Goal: Information Seeking & Learning: Learn about a topic

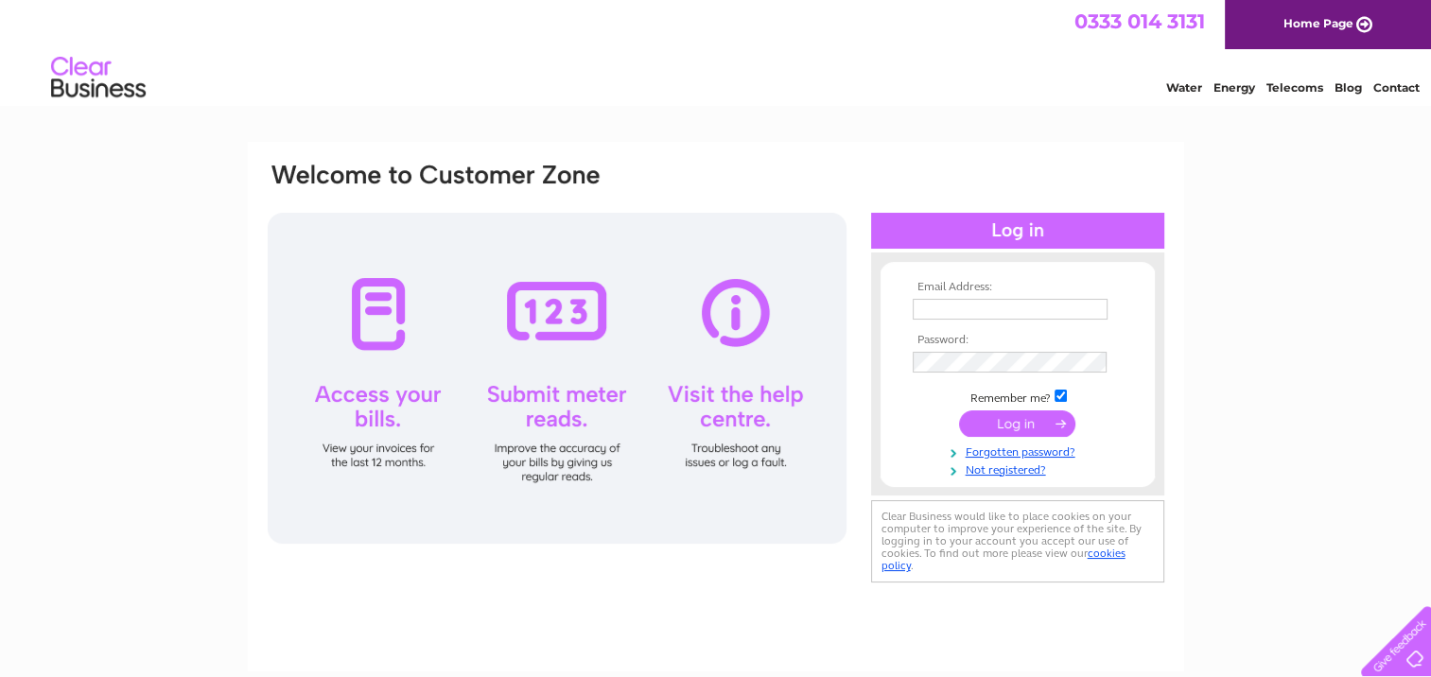
type input "ahume@live.co.uk"
click at [1027, 419] on input "submit" at bounding box center [1017, 423] width 116 height 26
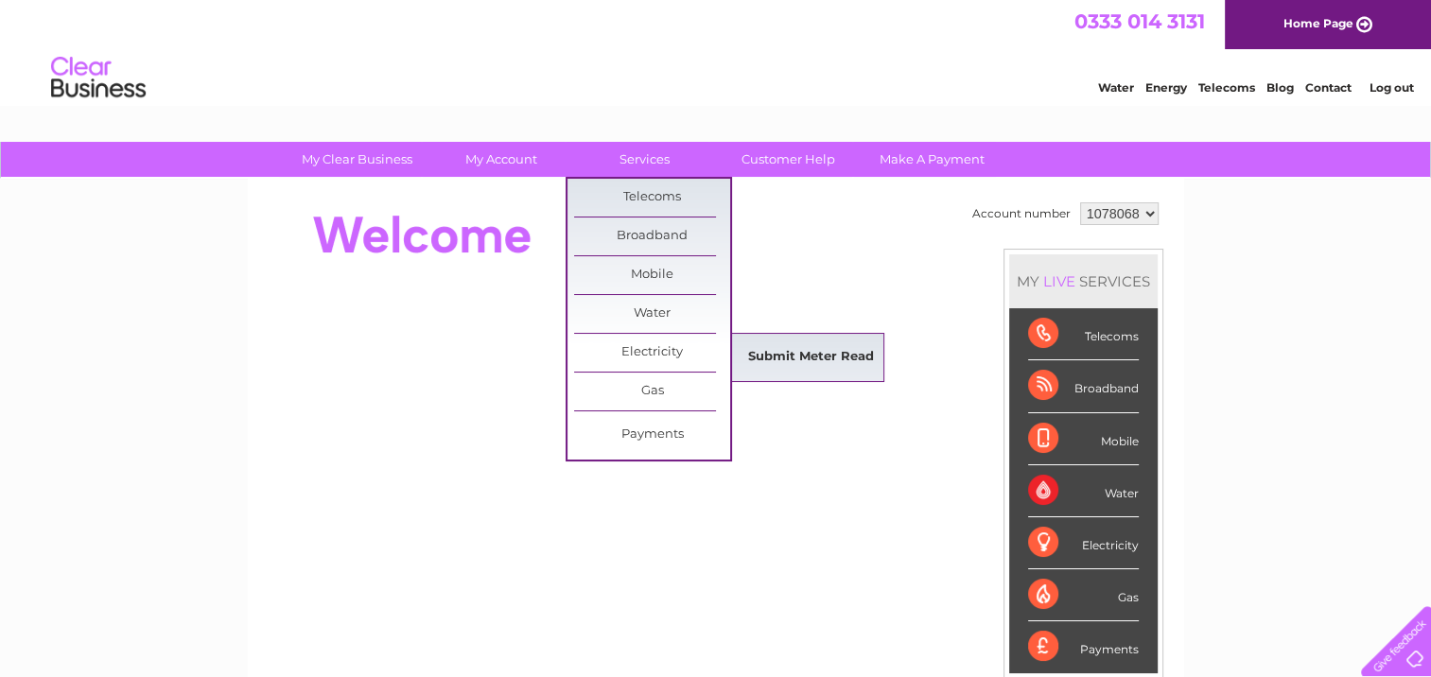
click at [832, 361] on link "Submit Meter Read" at bounding box center [811, 358] width 156 height 38
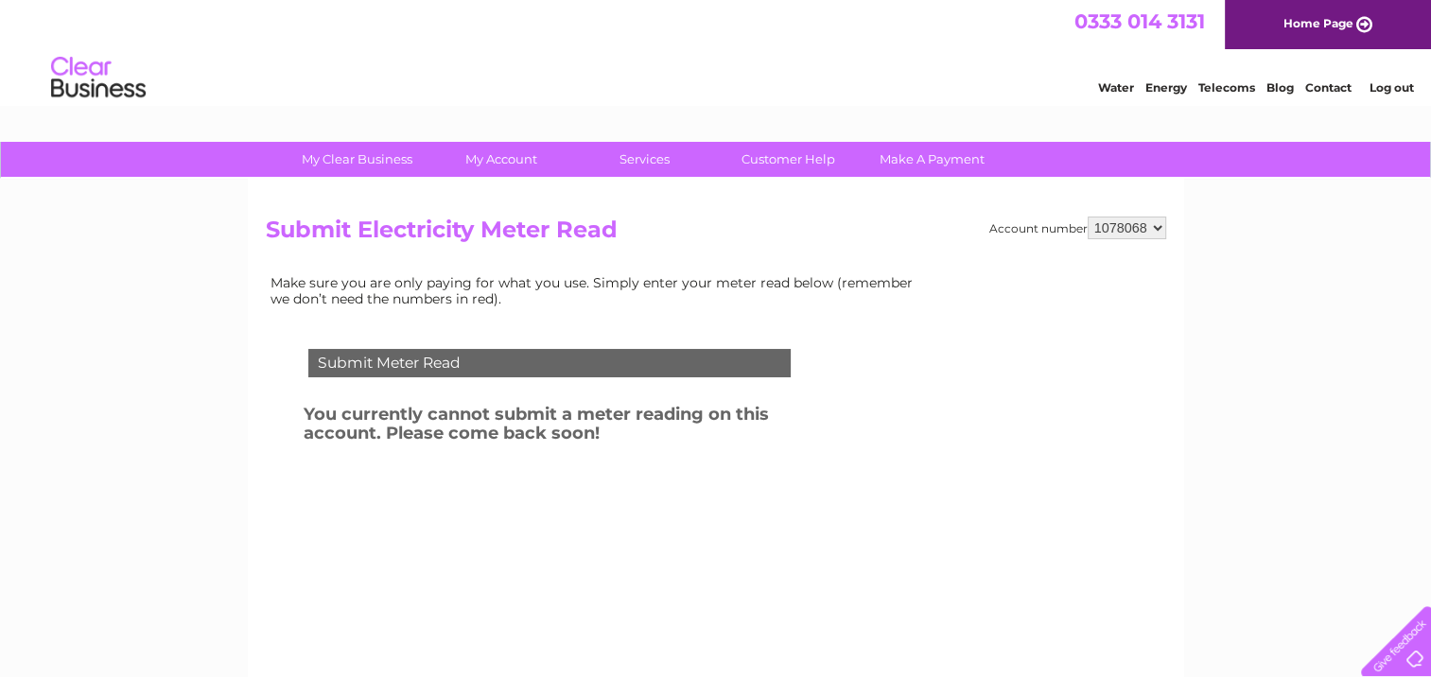
click at [1333, 79] on li "Contact" at bounding box center [1328, 85] width 46 height 19
click at [1323, 80] on link "Contact" at bounding box center [1328, 87] width 46 height 14
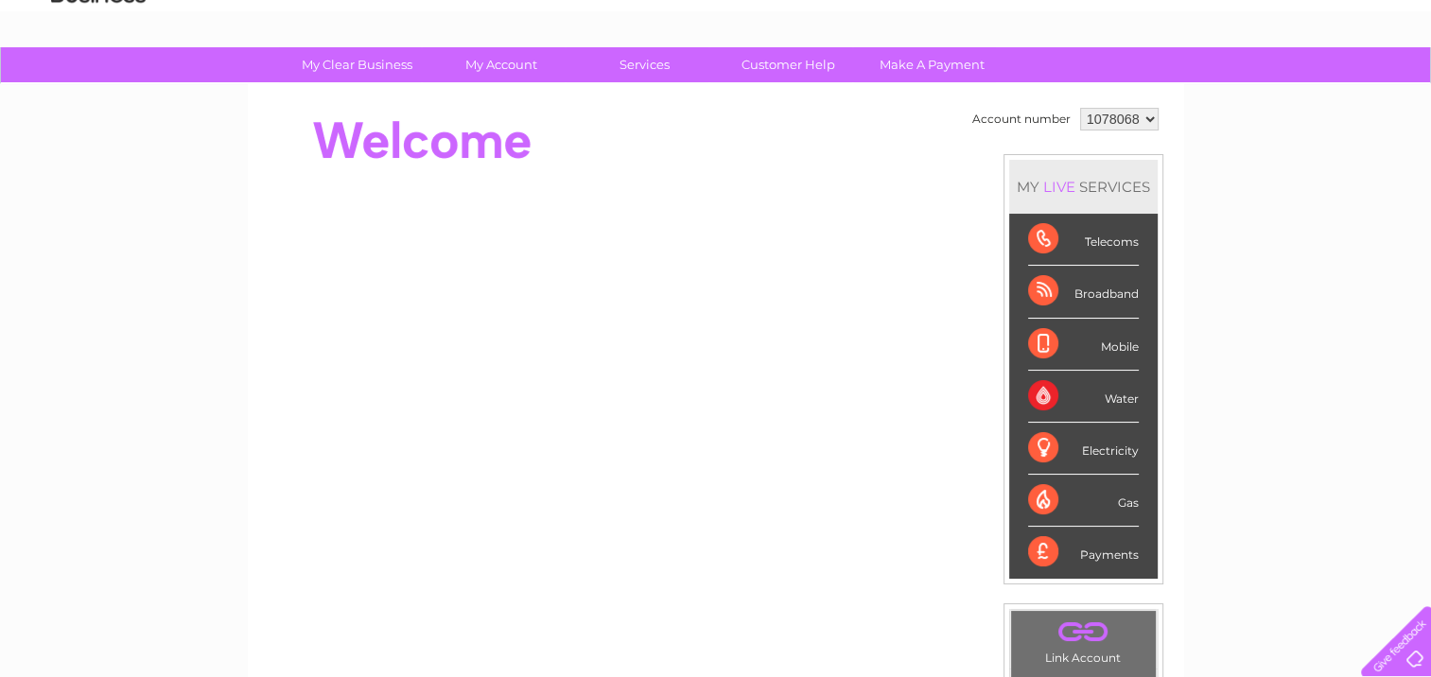
scroll to position [95, 0]
click at [800, 68] on link "Customer Help" at bounding box center [788, 64] width 156 height 35
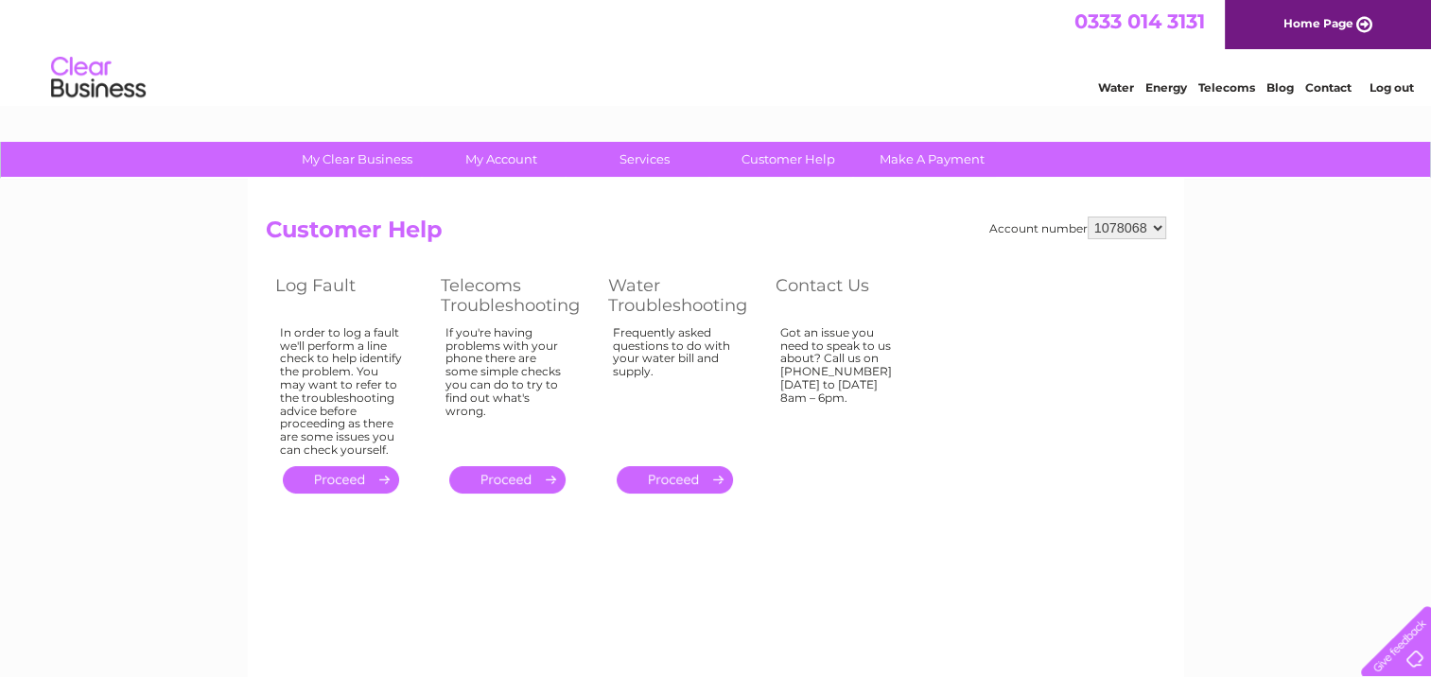
click at [345, 477] on link "." at bounding box center [341, 479] width 116 height 27
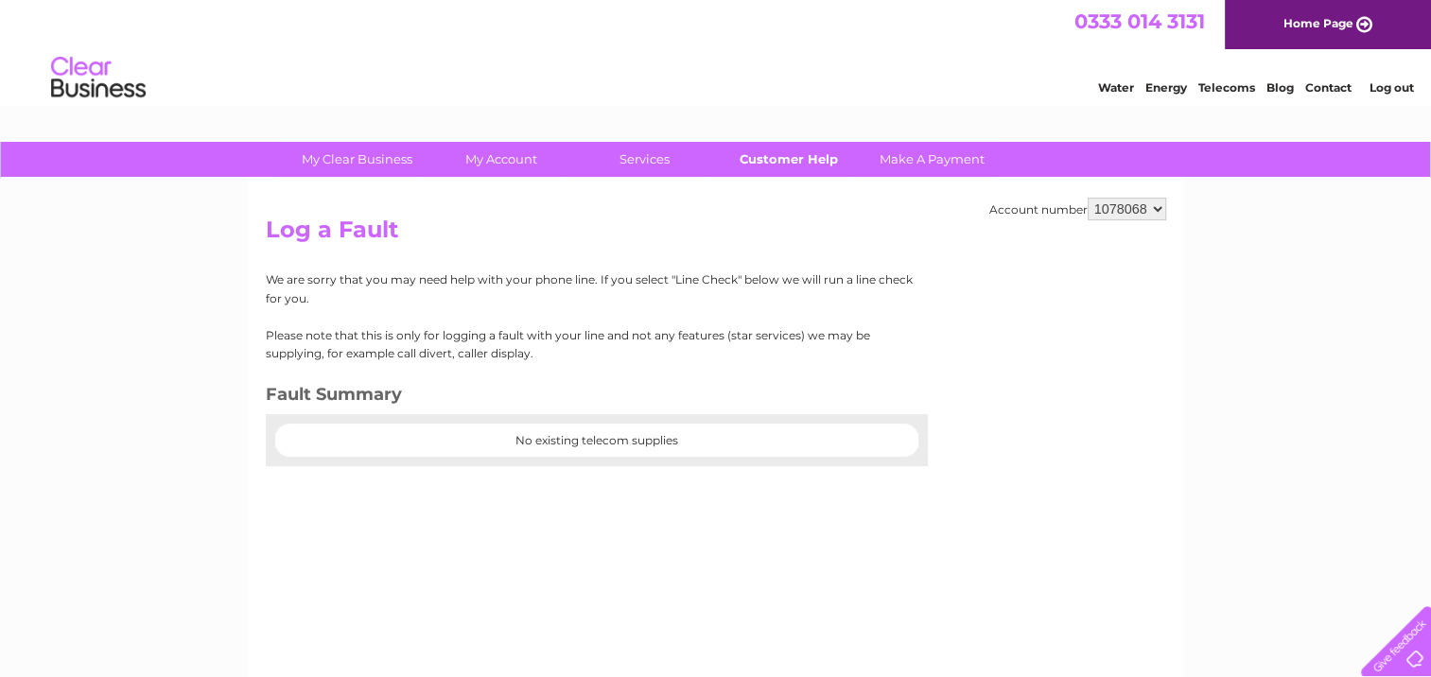
click at [791, 158] on link "Customer Help" at bounding box center [788, 159] width 156 height 35
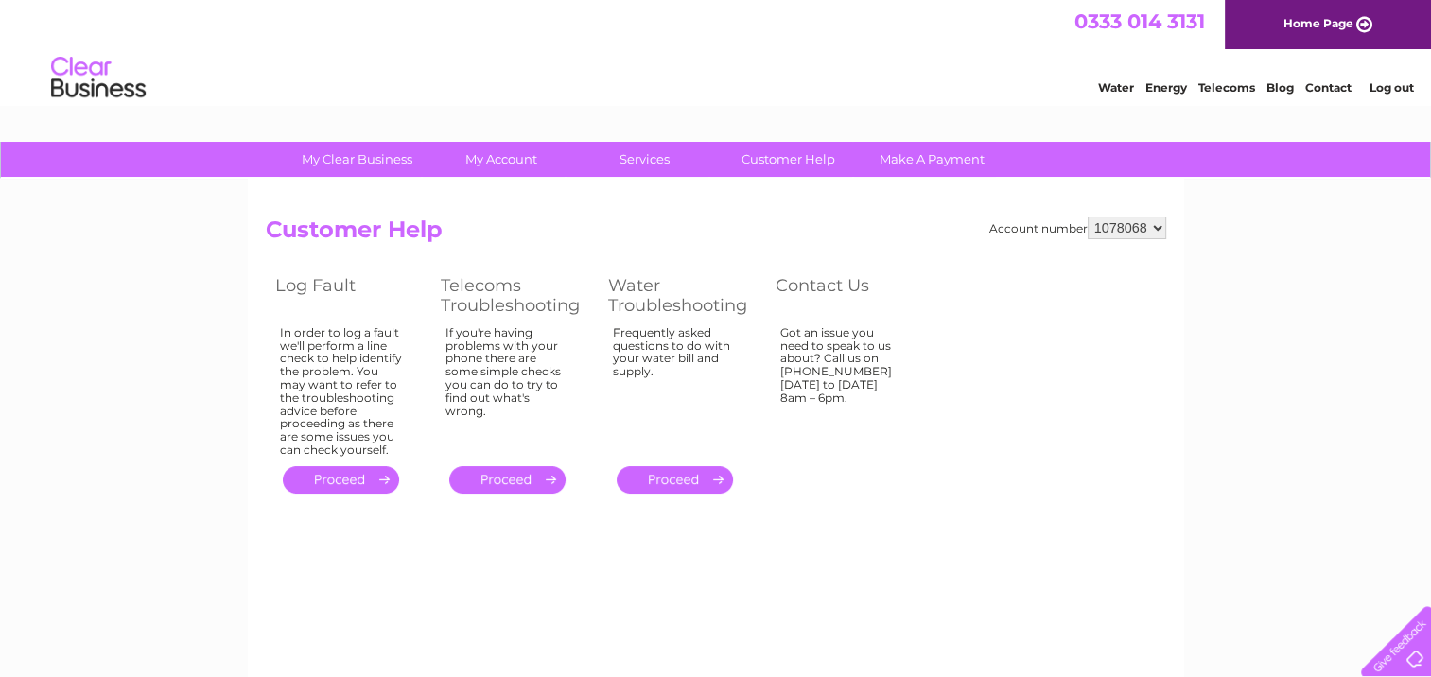
click at [814, 287] on th "Contact Us" at bounding box center [849, 295] width 166 height 50
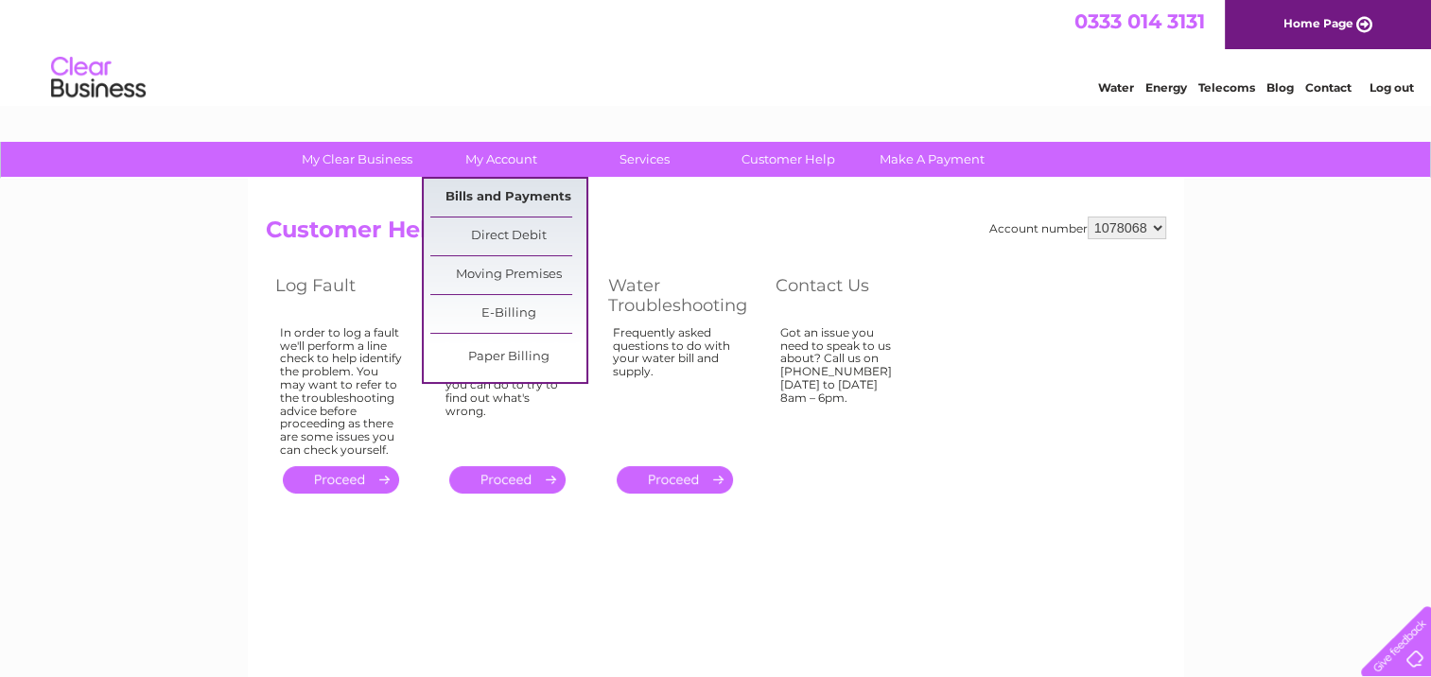
click at [511, 196] on link "Bills and Payments" at bounding box center [508, 198] width 156 height 38
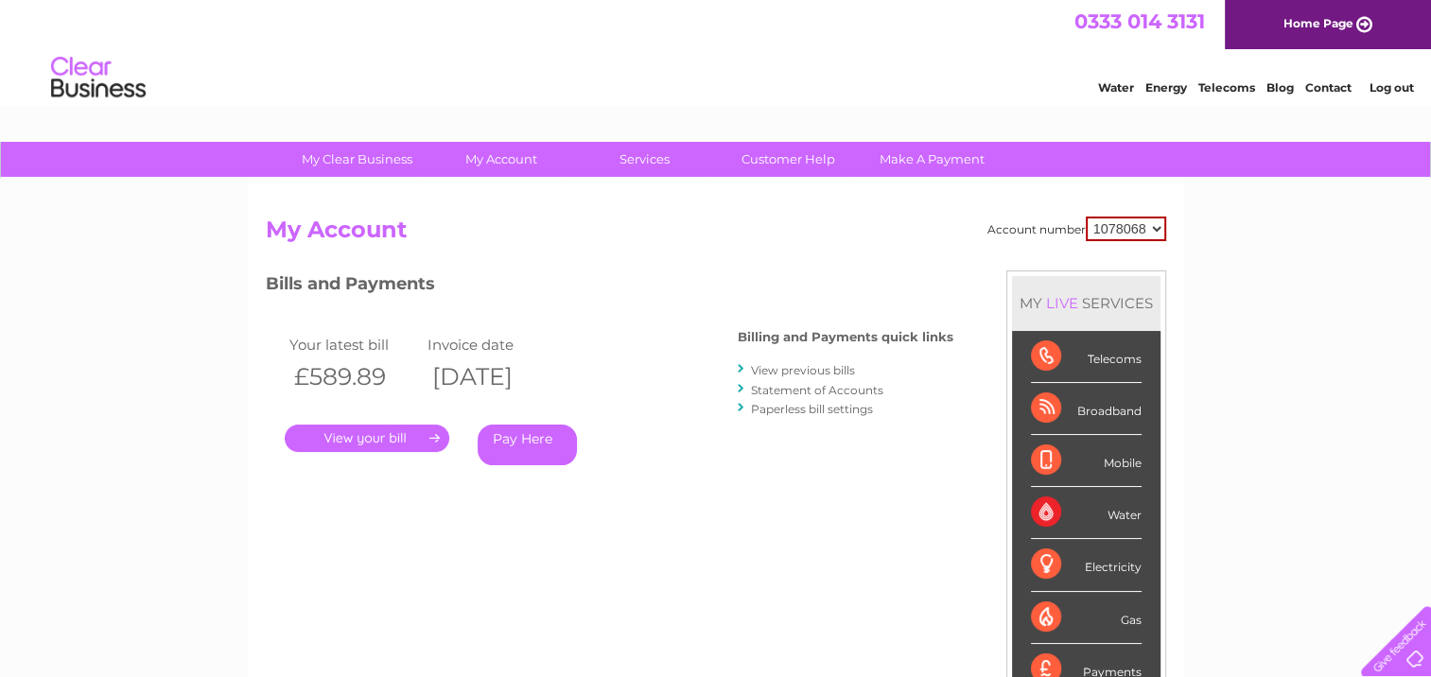
click at [1101, 566] on div "Electricity" at bounding box center [1086, 565] width 111 height 52
click at [796, 159] on link "Customer Help" at bounding box center [788, 159] width 156 height 35
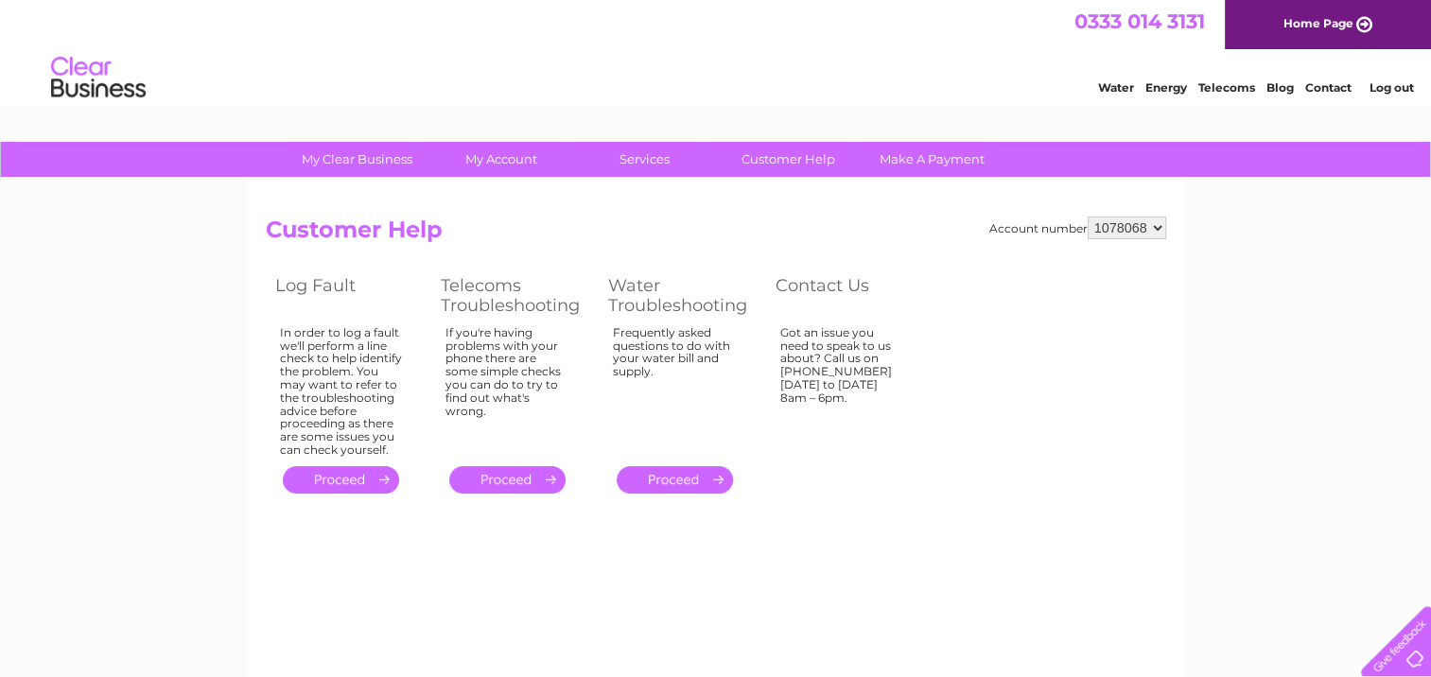
click at [1176, 82] on link "Energy" at bounding box center [1166, 87] width 42 height 14
